Goal: Task Accomplishment & Management: Manage account settings

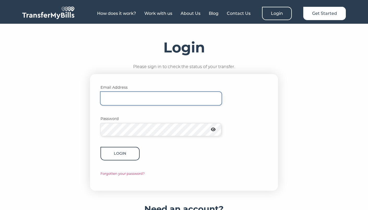
type input "annieshoo@baddogdown.com"
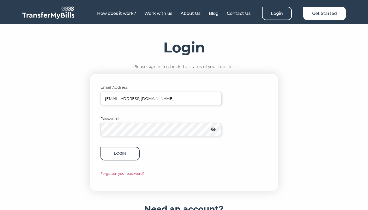
click at [125, 155] on button "Login" at bounding box center [120, 153] width 39 height 13
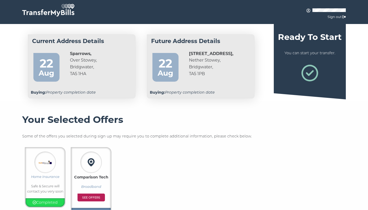
click at [172, 64] on div "22" at bounding box center [165, 60] width 21 height 13
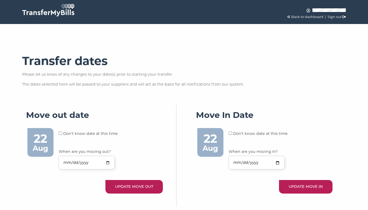
click at [297, 19] on p "Back to dashboard | Sign out" at bounding box center [307, 14] width 77 height 12
click at [301, 16] on link "Back to dashboard" at bounding box center [307, 17] width 32 height 4
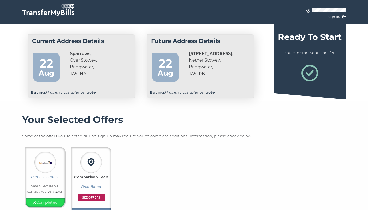
click at [54, 13] on img at bounding box center [48, 10] width 52 height 13
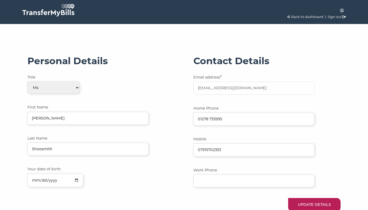
select select "2"
click at [304, 17] on link "Back to dashboard" at bounding box center [307, 17] width 32 height 4
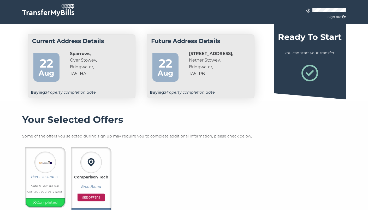
click at [203, 53] on strong "[STREET_ADDRESS]," at bounding box center [211, 53] width 44 height 5
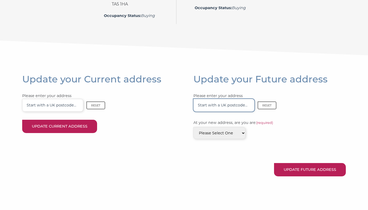
click at [225, 105] on input "Please enter your address Reset" at bounding box center [223, 105] width 61 height 13
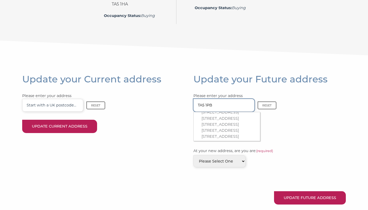
scroll to position [113, 0]
click at [227, 116] on p "[STREET_ADDRESS][PERSON_NAME]" at bounding box center [230, 120] width 56 height 12
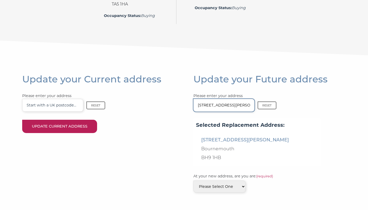
click at [233, 104] on input "17 Bishop Road" at bounding box center [223, 105] width 61 height 13
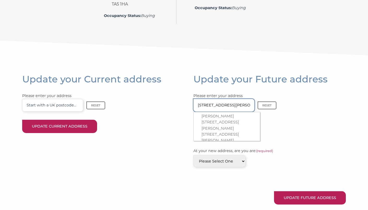
scroll to position [224, 0]
type input "17 Bishop Road, Nether"
click at [231, 116] on p "17 Bishop Road, Nether Stowey, Bridgwater, TA5 1NP" at bounding box center [230, 123] width 56 height 18
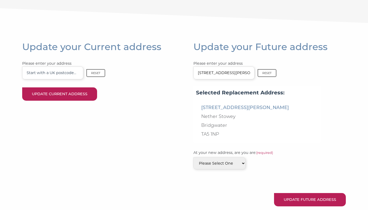
scroll to position [199, 0]
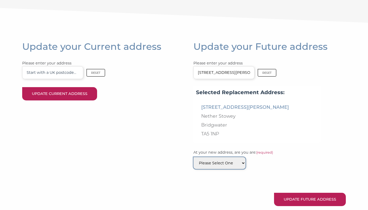
click at [234, 163] on select "Please Select One Buying Renting" at bounding box center [219, 163] width 52 height 12
select select "0"
click at [193, 157] on select "Please Select One Buying Renting" at bounding box center [219, 163] width 52 height 12
click at [253, 177] on div "At your new address, are you are: (required) Please Select One Buying Renting" at bounding box center [269, 168] width 152 height 37
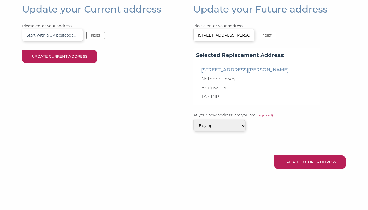
scroll to position [237, 0]
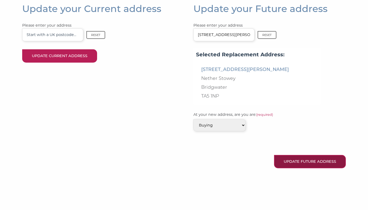
click at [305, 161] on button "Update Future Address" at bounding box center [310, 161] width 72 height 13
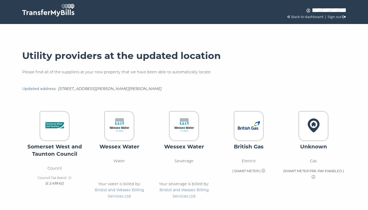
click at [310, 16] on link "Back to dashboard" at bounding box center [307, 17] width 32 height 4
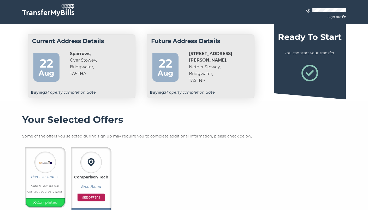
click at [84, 53] on strong "Sparrows," at bounding box center [80, 53] width 21 height 5
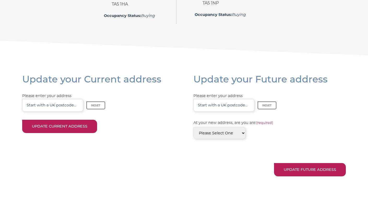
scroll to position [166, 0]
click at [66, 106] on input "Please enter your address Reset" at bounding box center [52, 105] width 61 height 13
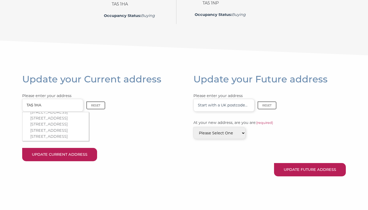
scroll to position [141, 0]
type input "TA5 1HA"
click at [63, 109] on p "Sparrows, Over Stowey, Bridgwater, TA5 1HA" at bounding box center [58, 106] width 56 height 6
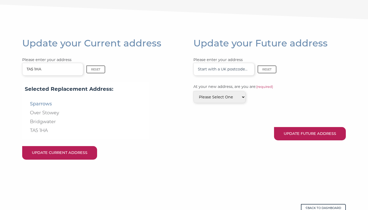
scroll to position [203, 0]
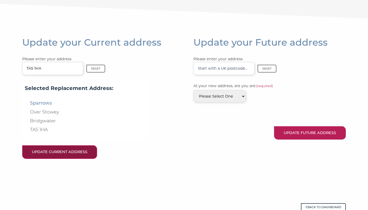
click at [75, 150] on button "Update Current Address" at bounding box center [59, 151] width 75 height 13
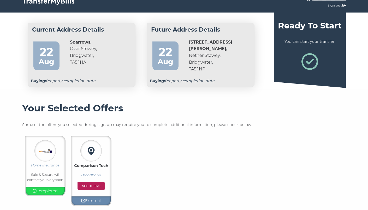
scroll to position [13, 0]
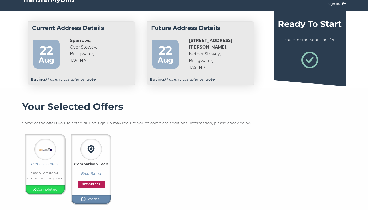
click at [48, 58] on div "Aug" at bounding box center [46, 60] width 21 height 12
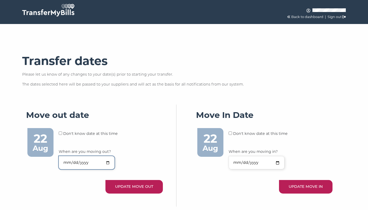
click at [108, 162] on input "[DATE]" at bounding box center [87, 162] width 56 height 13
type input "[DATE]"
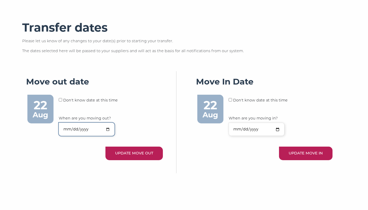
scroll to position [34, 0]
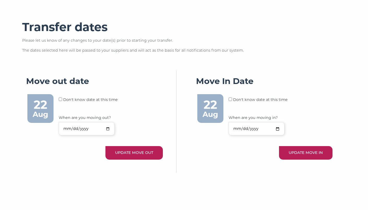
click at [249, 98] on label "Don't know date at this time" at bounding box center [271, 100] width 76 height 6
click at [62, 99] on input "checkbox" at bounding box center [60, 99] width 3 height 3
checkbox input "true"
click at [278, 128] on input "[DATE]" at bounding box center [257, 128] width 56 height 13
type input "[DATE]"
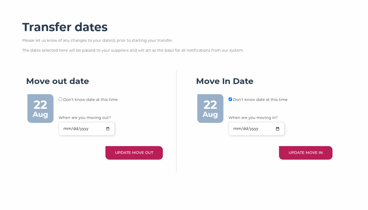
click at [247, 160] on form "Don't know date at this time When are you moving in? 2025-10-31 UPDATE MOVE IN" at bounding box center [281, 134] width 104 height 74
click at [128, 151] on button "UPDATE MOVE OUT" at bounding box center [133, 152] width 57 height 13
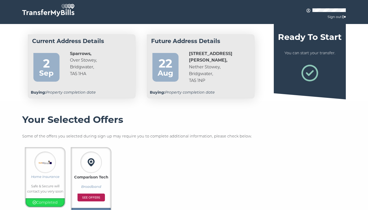
click at [163, 62] on div "22" at bounding box center [165, 60] width 21 height 13
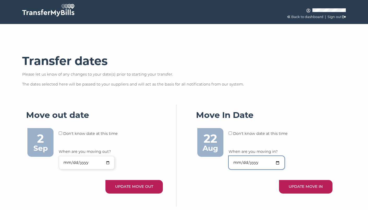
click at [279, 164] on input "[DATE]" at bounding box center [257, 162] width 56 height 13
type input "2025-10-31"
click at [62, 133] on input "checkbox" at bounding box center [60, 133] width 3 height 3
checkbox input "true"
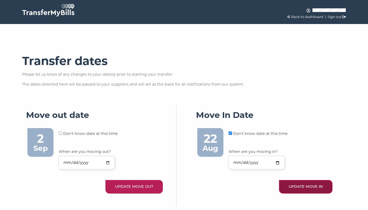
click at [309, 184] on button "UPDATE MOVE IN" at bounding box center [306, 186] width 54 height 13
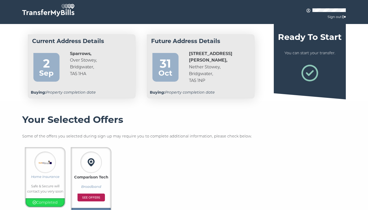
click at [165, 67] on div "Oct" at bounding box center [165, 73] width 21 height 12
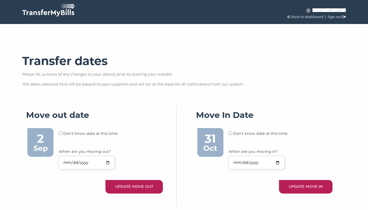
click at [206, 142] on div "31" at bounding box center [210, 136] width 21 height 13
click at [215, 139] on div "31" at bounding box center [210, 136] width 21 height 13
click at [278, 162] on input "[DATE]" at bounding box center [257, 162] width 56 height 13
click at [62, 132] on input "checkbox" at bounding box center [60, 133] width 3 height 3
checkbox input "true"
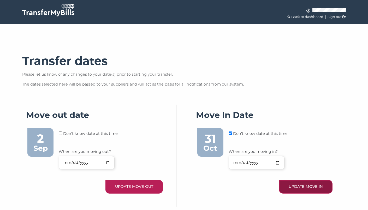
click at [320, 188] on button "UPDATE MOVE IN" at bounding box center [306, 186] width 54 height 13
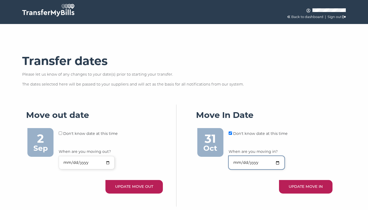
click at [277, 162] on input "When are you moving in?" at bounding box center [257, 162] width 56 height 13
type input "2025-10-31"
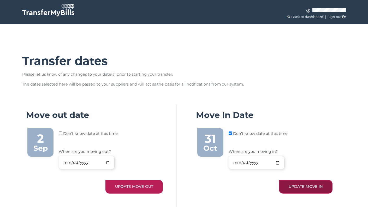
click at [320, 183] on button "UPDATE MOVE IN" at bounding box center [306, 186] width 54 height 13
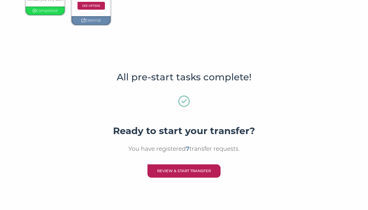
scroll to position [183, 0]
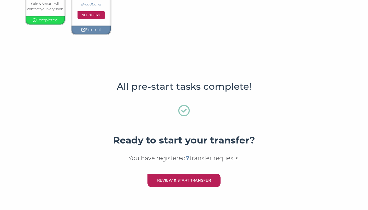
click at [184, 111] on icon at bounding box center [183, 110] width 11 height 11
click at [159, 178] on link "Review & Start Transfer" at bounding box center [184, 180] width 73 height 13
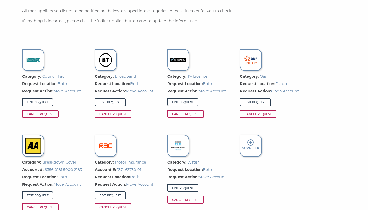
scroll to position [341, 0]
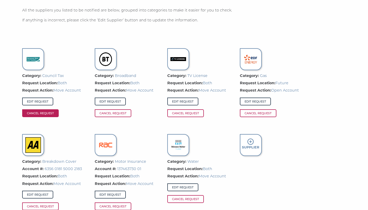
click at [43, 116] on span "Cancel Request" at bounding box center [40, 113] width 37 height 8
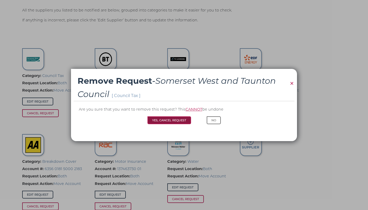
click at [165, 120] on button "Yes, Cancel Request" at bounding box center [170, 120] width 44 height 8
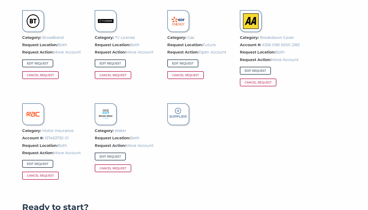
scroll to position [380, 0]
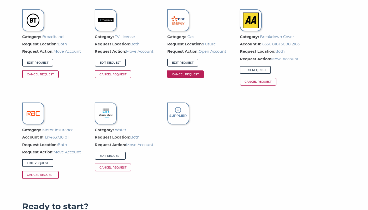
click at [196, 74] on span "Cancel Request" at bounding box center [185, 75] width 37 height 8
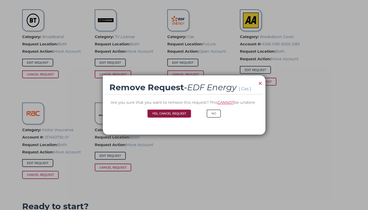
click at [179, 113] on button "Yes, Cancel Request" at bounding box center [170, 114] width 44 height 8
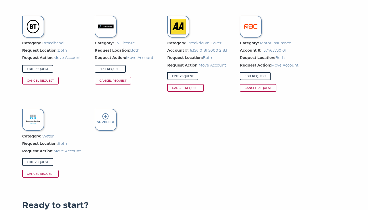
scroll to position [373, 0]
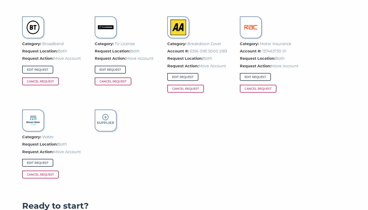
click at [98, 122] on strong "Supplier" at bounding box center [105, 123] width 17 height 4
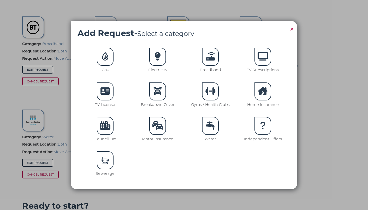
click at [161, 58] on div at bounding box center [157, 57] width 17 height 18
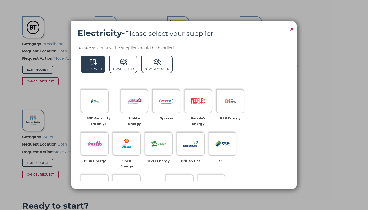
click at [94, 67] on span "Bring With" at bounding box center [92, 68] width 17 height 3
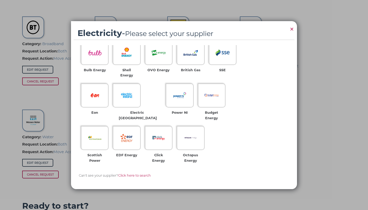
scroll to position [93, 0]
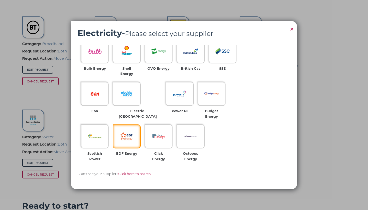
click at [120, 129] on img at bounding box center [127, 136] width 14 height 14
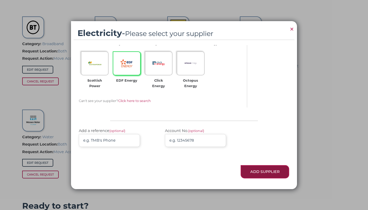
click at [266, 166] on button "Add Supplier" at bounding box center [265, 171] width 49 height 13
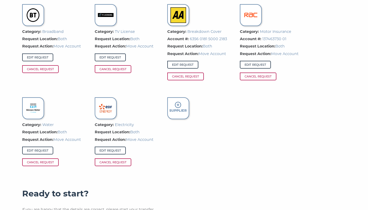
scroll to position [379, 0]
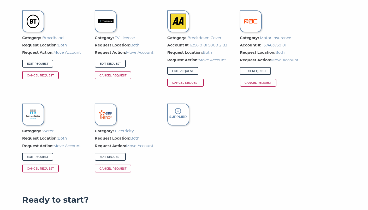
click at [177, 113] on icon at bounding box center [178, 111] width 6 height 6
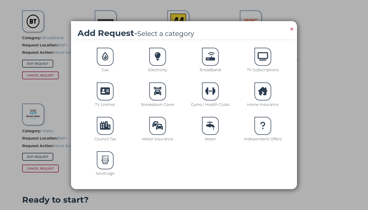
click at [106, 60] on div at bounding box center [105, 57] width 17 height 18
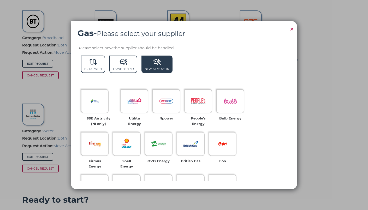
click at [154, 66] on span "New At Move In" at bounding box center [157, 65] width 31 height 18
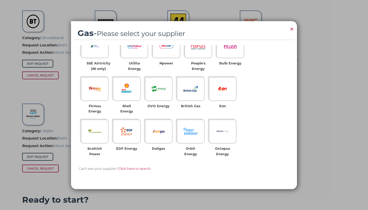
scroll to position [56, 0]
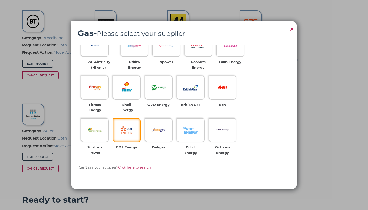
click at [128, 128] on img at bounding box center [127, 130] width 14 height 14
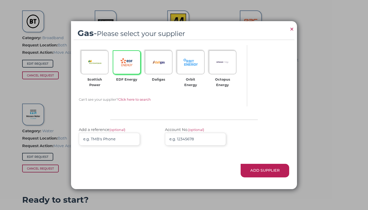
scroll to position [129, 0]
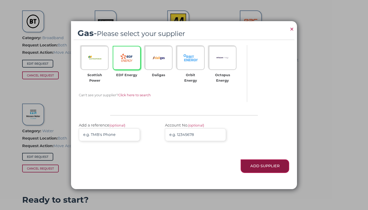
click at [268, 166] on button "Add Supplier" at bounding box center [265, 166] width 49 height 13
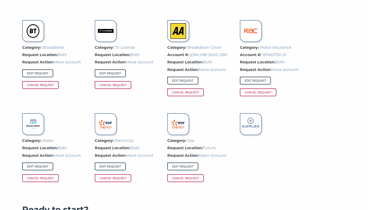
scroll to position [369, 0]
